Goal: Information Seeking & Learning: Learn about a topic

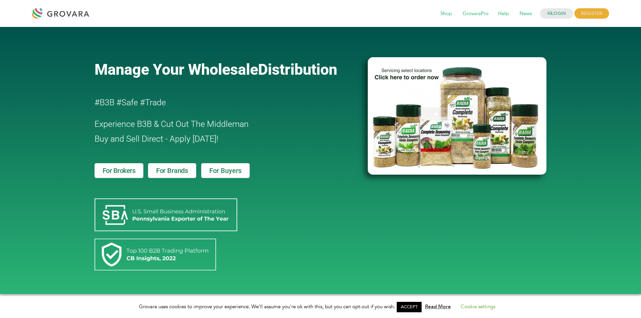
click at [176, 172] on span "For Brands" at bounding box center [172, 170] width 32 height 7
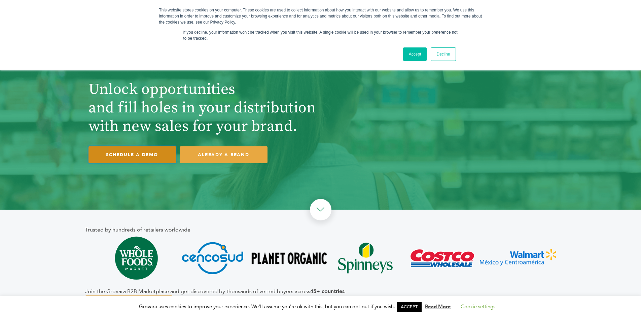
click at [137, 152] on link "SCHEDULE A DEMO" at bounding box center [133, 154] width 88 height 17
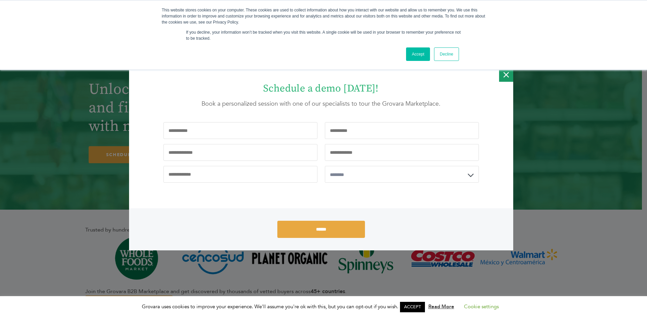
click at [507, 76] on icon "Close" at bounding box center [505, 75] width 5 height 14
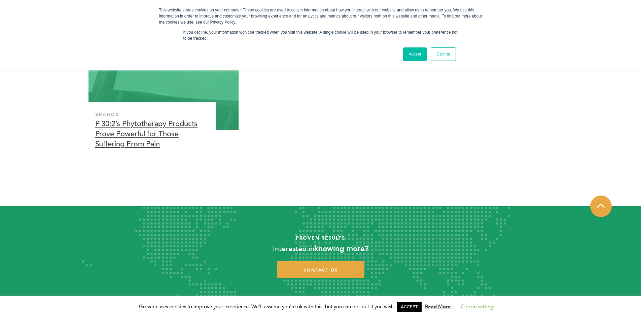
scroll to position [2179, 0]
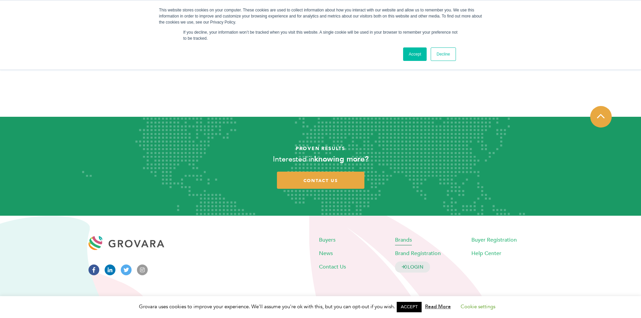
click at [403, 240] on span "Brands" at bounding box center [403, 239] width 17 height 7
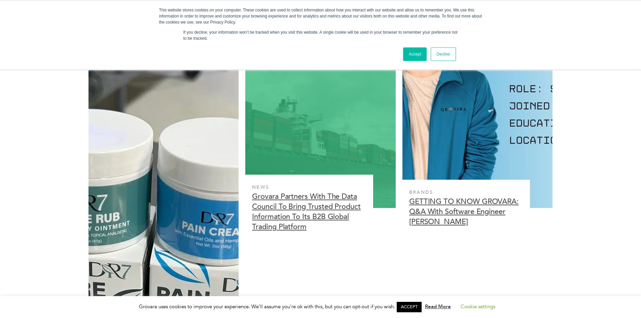
scroll to position [1650, 0]
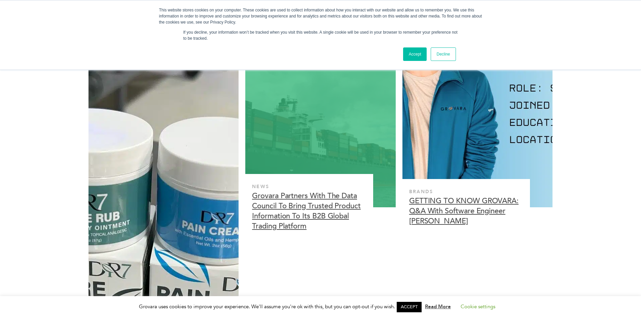
click at [305, 147] on div at bounding box center [320, 86] width 151 height 242
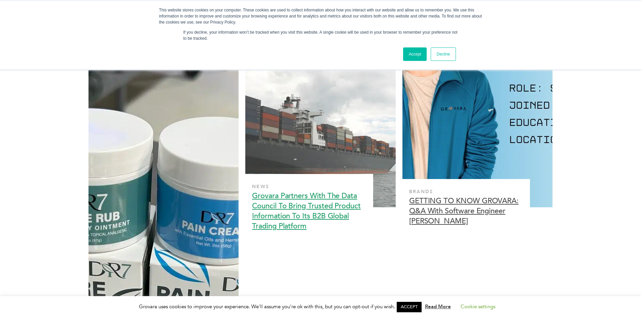
click at [299, 200] on h3 "Grovara Partners With The Data Council To Bring Trusted Product Information To …" at bounding box center [307, 211] width 110 height 40
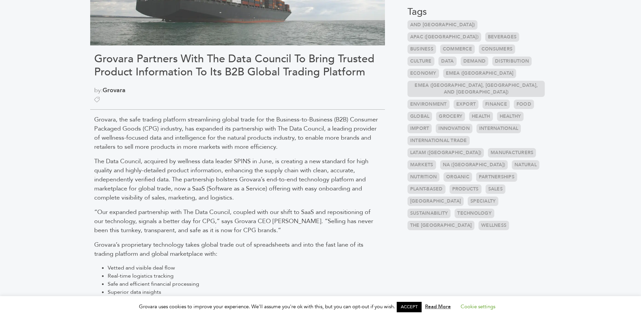
scroll to position [168, 0]
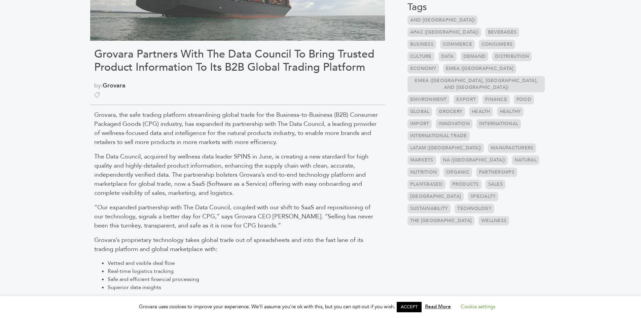
click at [482, 107] on link "Health" at bounding box center [481, 111] width 24 height 9
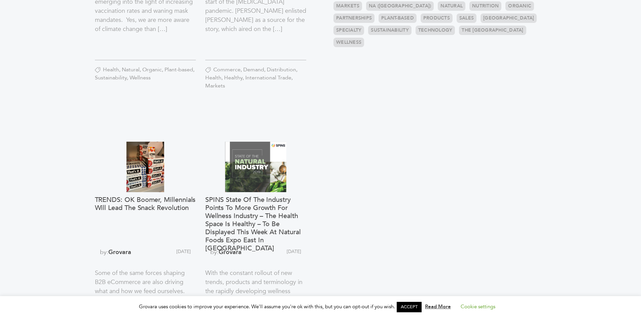
scroll to position [269, 0]
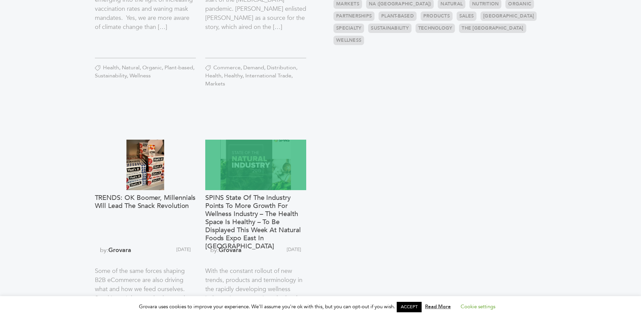
click at [259, 162] on div at bounding box center [255, 165] width 101 height 51
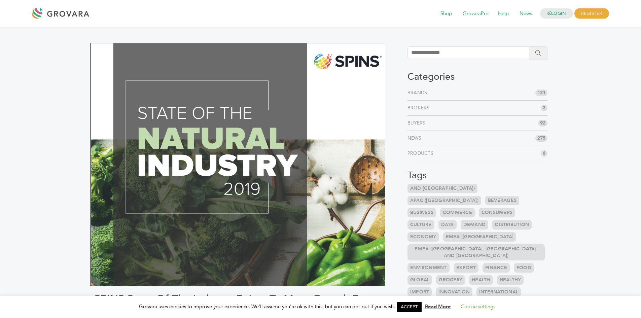
click at [436, 112] on li "Brokers 3" at bounding box center [478, 108] width 140 height 15
click at [508, 54] on input "search" at bounding box center [472, 52] width 128 height 12
click at [418, 55] on input "**********" at bounding box center [472, 52] width 128 height 12
type input "**********"
click at [538, 54] on icon "submit" at bounding box center [538, 52] width 5 height 5
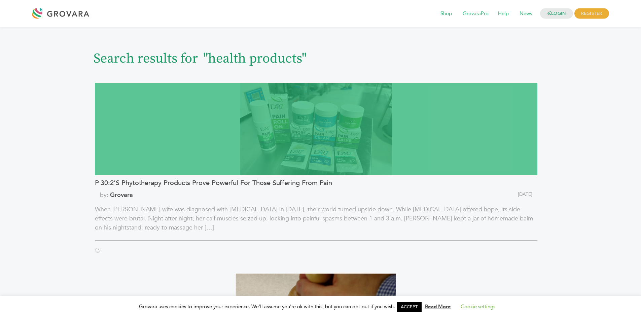
click at [310, 126] on div at bounding box center [316, 129] width 443 height 93
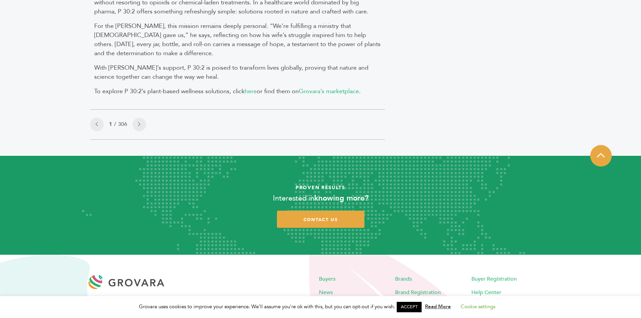
scroll to position [774, 0]
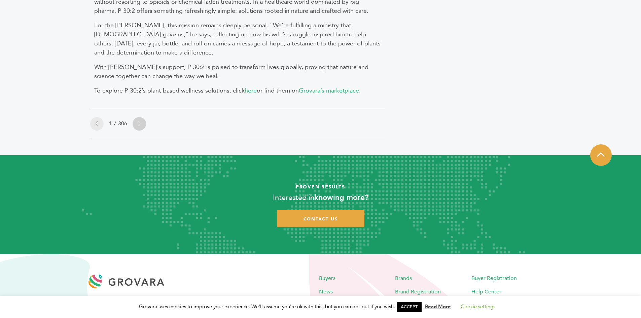
click at [141, 117] on link at bounding box center [139, 123] width 13 height 13
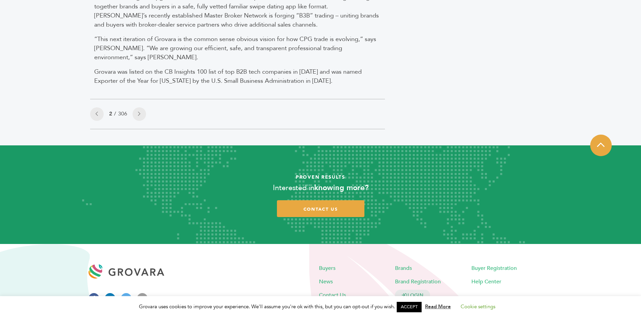
scroll to position [533, 0]
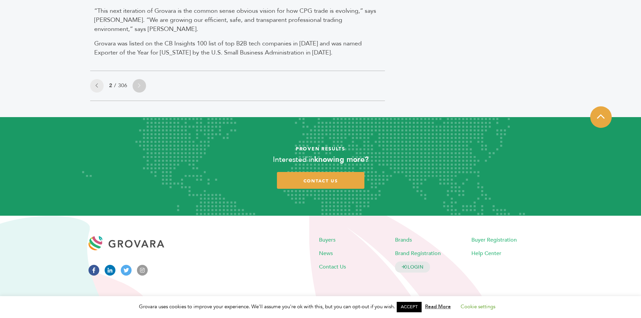
drag, startPoint x: 141, startPoint y: 85, endPoint x: 216, endPoint y: 103, distance: 77.0
click at [141, 85] on link at bounding box center [139, 85] width 13 height 13
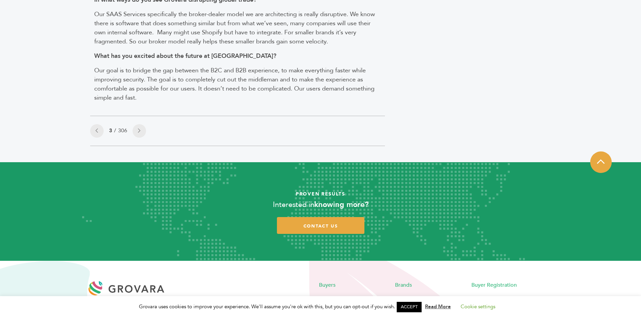
scroll to position [731, 0]
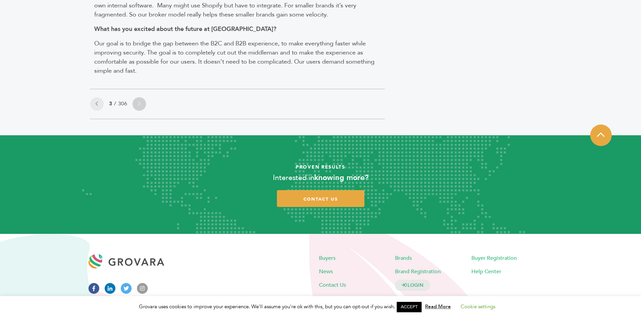
click at [143, 97] on link at bounding box center [139, 103] width 13 height 13
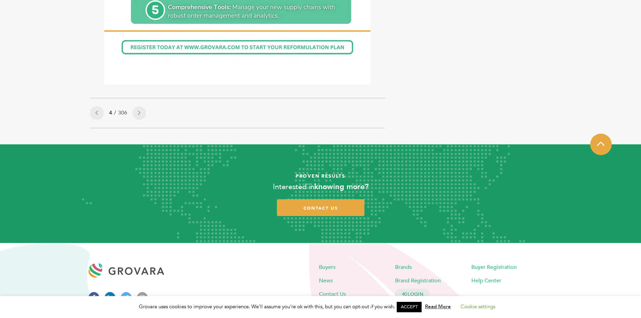
scroll to position [549, 0]
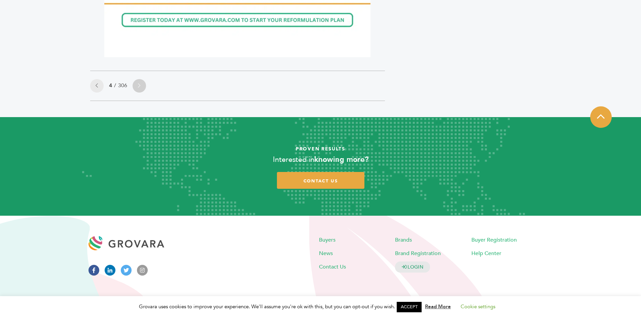
drag, startPoint x: 139, startPoint y: 87, endPoint x: 143, endPoint y: 87, distance: 4.4
click at [140, 87] on icon at bounding box center [139, 85] width 2 height 5
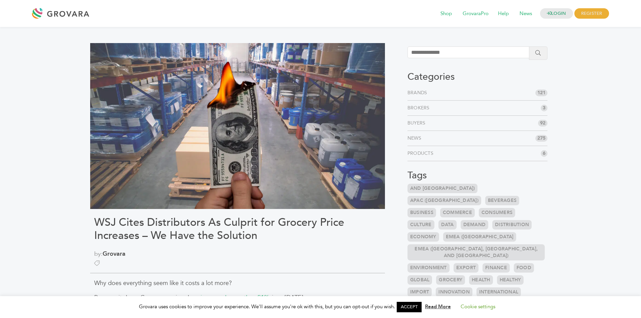
click at [435, 53] on input "search" at bounding box center [472, 52] width 128 height 12
type input "**********"
click at [538, 56] on button "submit" at bounding box center [538, 52] width 19 height 13
drag, startPoint x: 429, startPoint y: 54, endPoint x: 467, endPoint y: 58, distance: 38.9
click at [429, 54] on input "**********" at bounding box center [472, 52] width 128 height 12
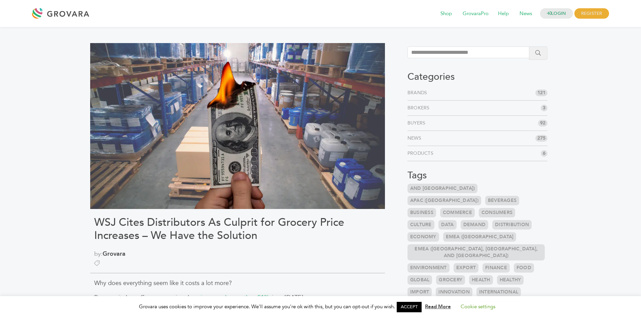
type input "**********"
click at [542, 56] on button "submit" at bounding box center [538, 52] width 19 height 13
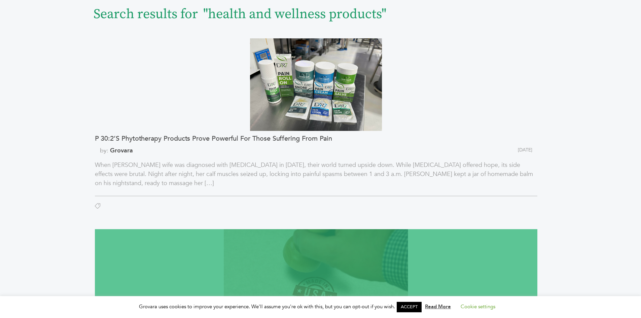
scroll to position [135, 0]
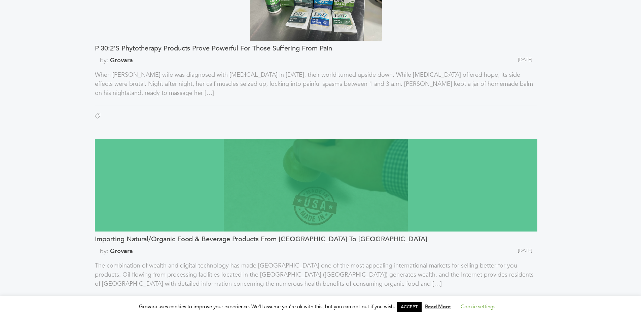
click at [290, 201] on div at bounding box center [316, 185] width 443 height 93
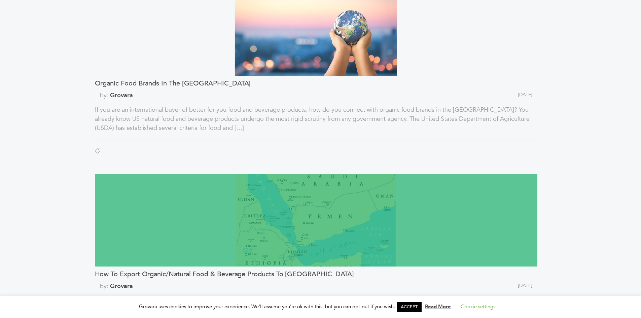
scroll to position [1246, 0]
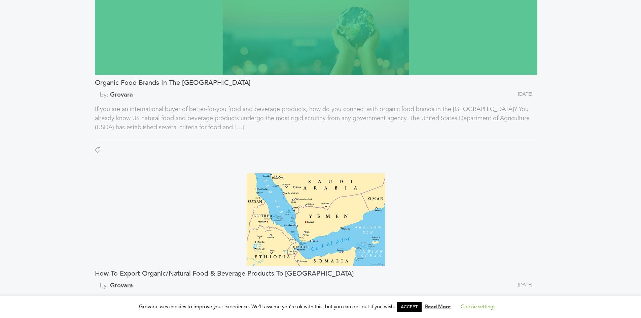
click at [287, 46] on div at bounding box center [316, 28] width 443 height 93
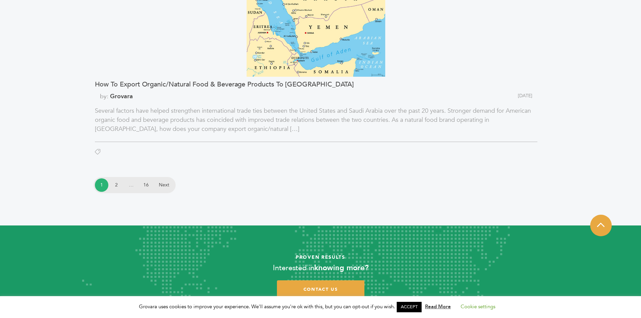
scroll to position [1448, 0]
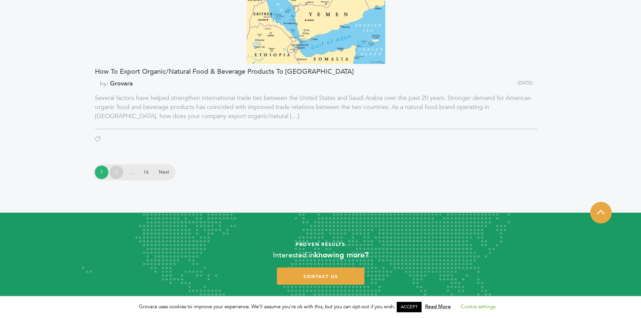
click at [115, 173] on link "2" at bounding box center [116, 172] width 13 height 13
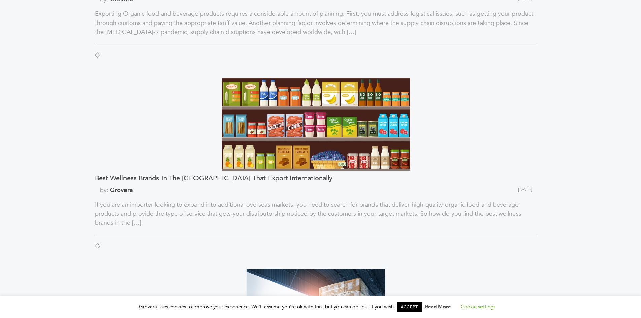
scroll to position [774, 0]
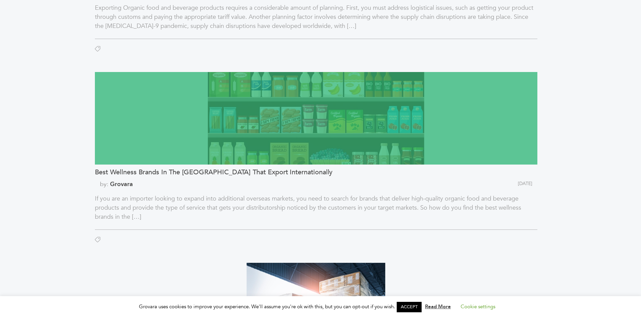
click at [318, 103] on div at bounding box center [316, 118] width 443 height 93
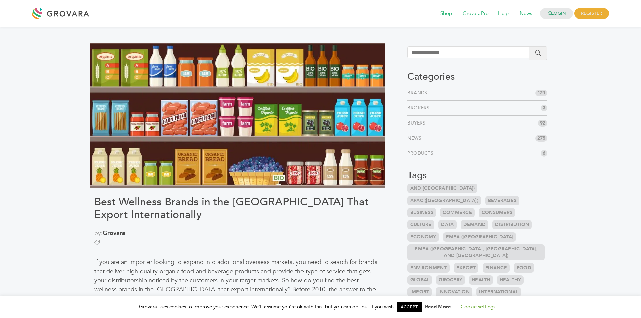
click at [511, 220] on link "Distribution" at bounding box center [512, 224] width 39 height 9
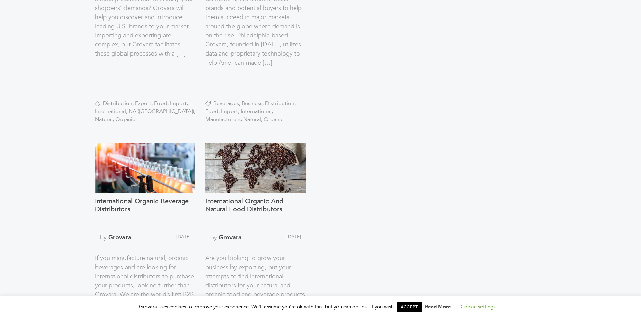
scroll to position [539, 0]
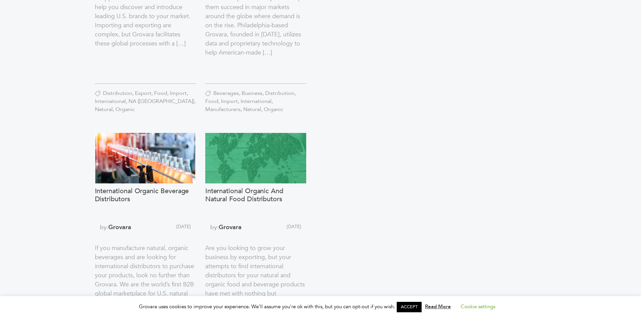
click at [249, 157] on div at bounding box center [255, 158] width 101 height 51
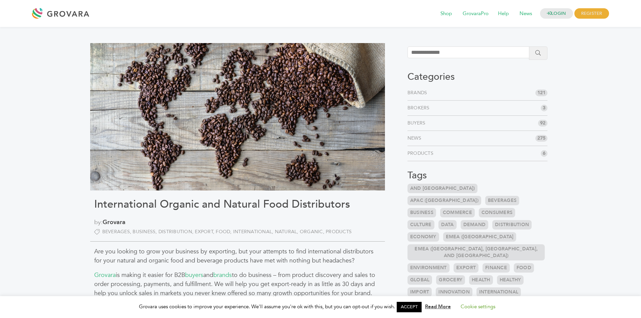
click at [522, 263] on link "Food" at bounding box center [524, 267] width 20 height 9
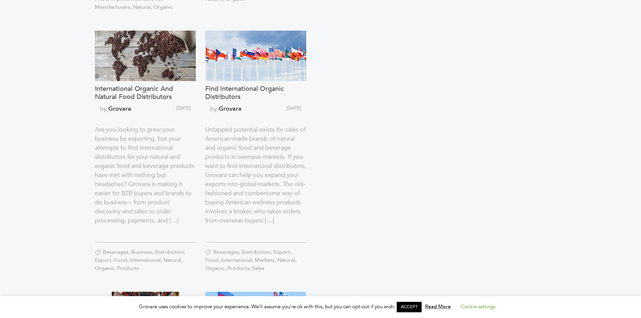
scroll to position [471, 0]
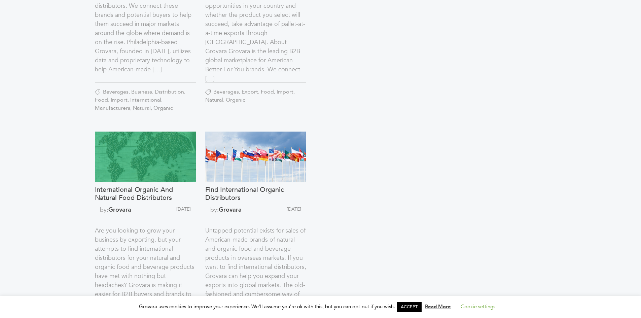
click at [143, 154] on div at bounding box center [145, 157] width 101 height 51
